Goal: Task Accomplishment & Management: Manage account settings

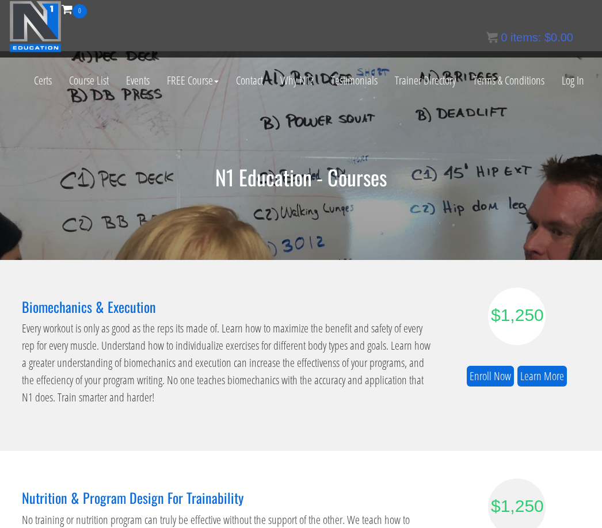
click at [566, 82] on link "Log In" at bounding box center [573, 80] width 40 height 56
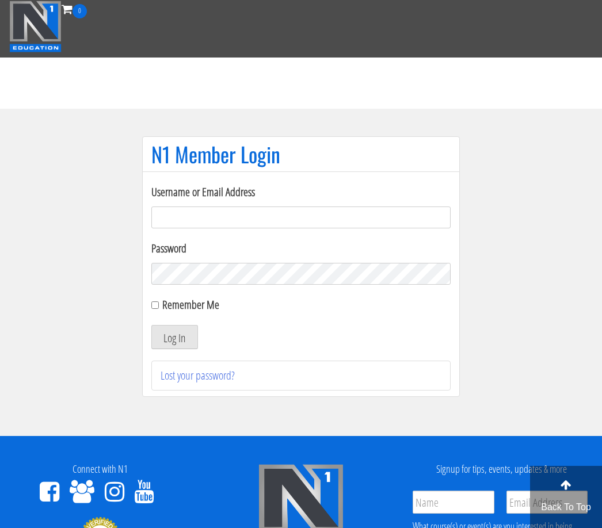
click at [395, 218] on input "Username or Email Address" at bounding box center [300, 218] width 299 height 22
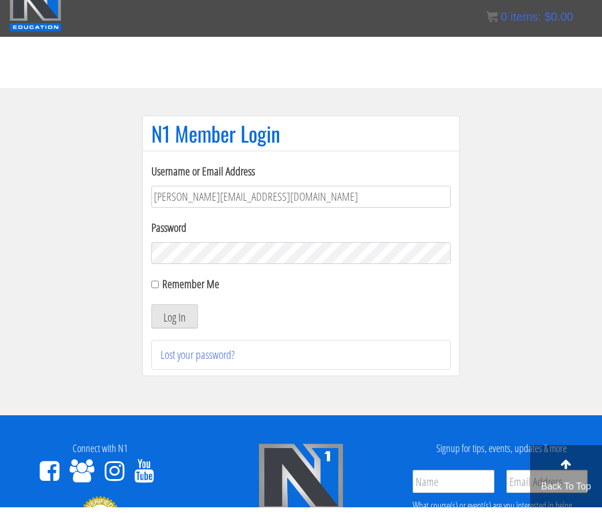
type input "ashley_hollitt@hotmail.com"
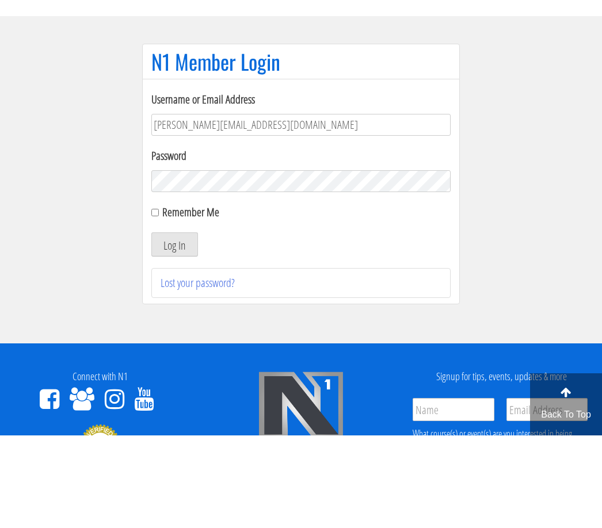
click at [159, 301] on input "Remember Me" at bounding box center [154, 304] width 7 height 7
checkbox input "true"
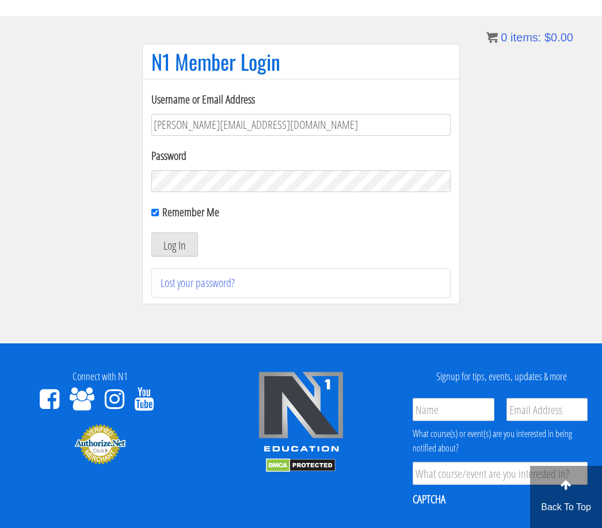
click at [188, 249] on button "Log In" at bounding box center [174, 244] width 47 height 24
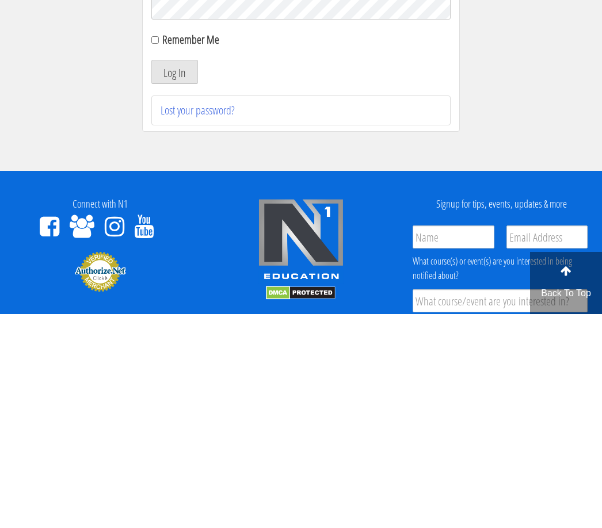
click at [157, 250] on input "Remember Me" at bounding box center [154, 253] width 7 height 7
checkbox input "true"
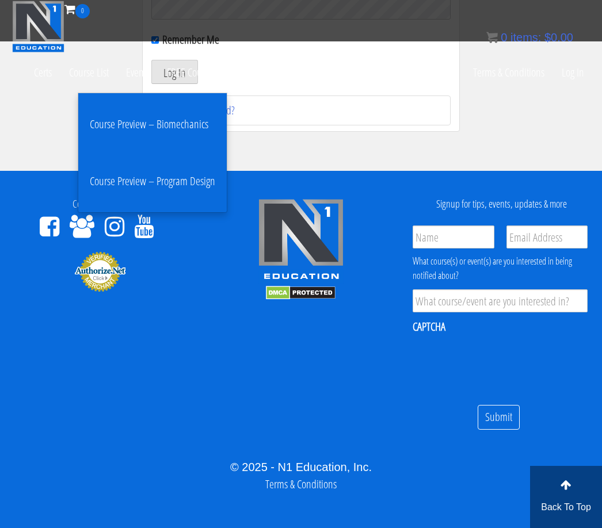
click at [415, 80] on link "Trainer Directory" at bounding box center [425, 72] width 78 height 40
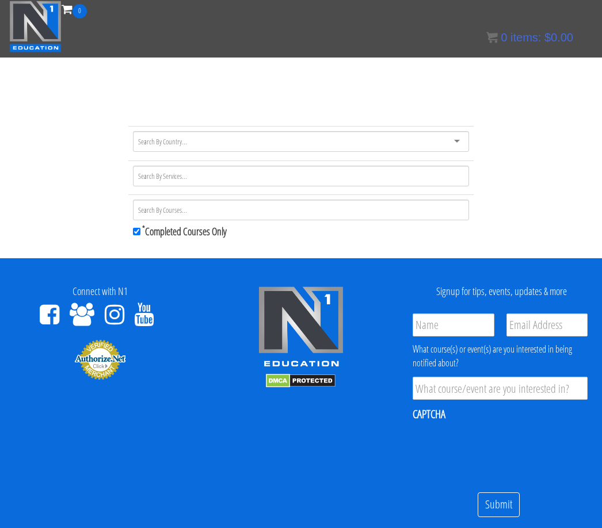
click at [40, 34] on img at bounding box center [35, 27] width 52 height 52
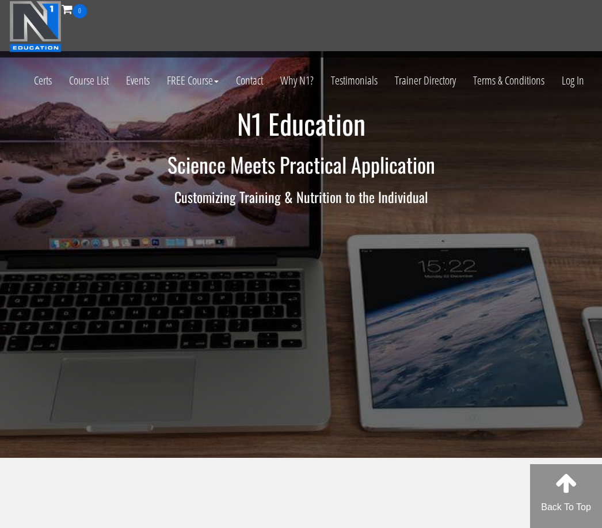
click at [583, 80] on link "Log In" at bounding box center [573, 80] width 40 height 56
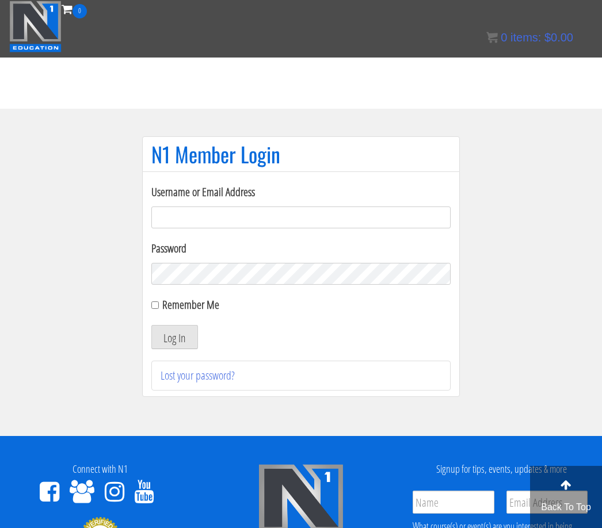
click at [196, 219] on input "Username or Email Address" at bounding box center [300, 218] width 299 height 22
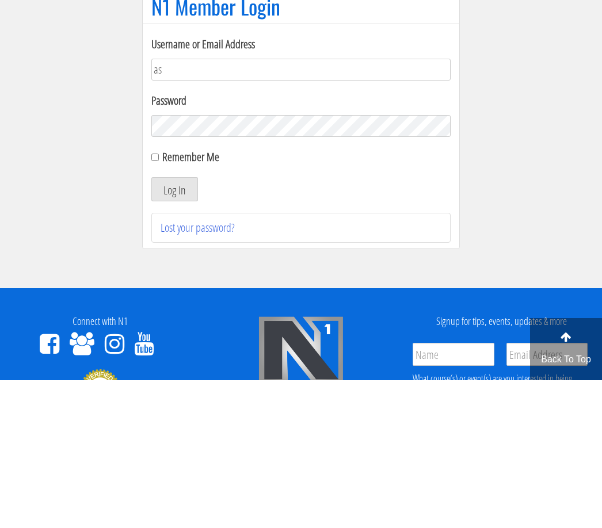
type input "as"
click at [206, 368] on link "Lost your password?" at bounding box center [198, 376] width 74 height 16
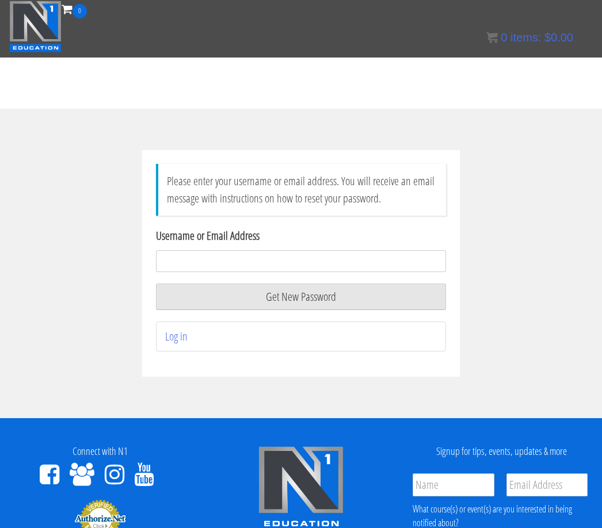
click at [246, 261] on input "Username or Email Address" at bounding box center [301, 261] width 290 height 22
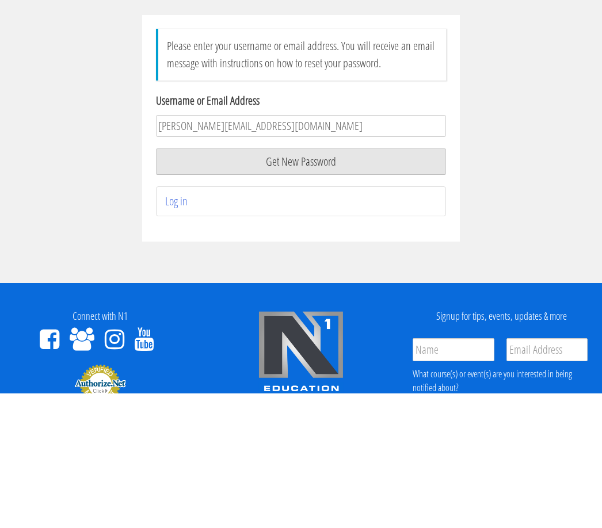
type input "ashley_hollitt@hotmail.com"
click at [314, 284] on button "Get New Password" at bounding box center [301, 297] width 290 height 26
